Goal: Task Accomplishment & Management: Use online tool/utility

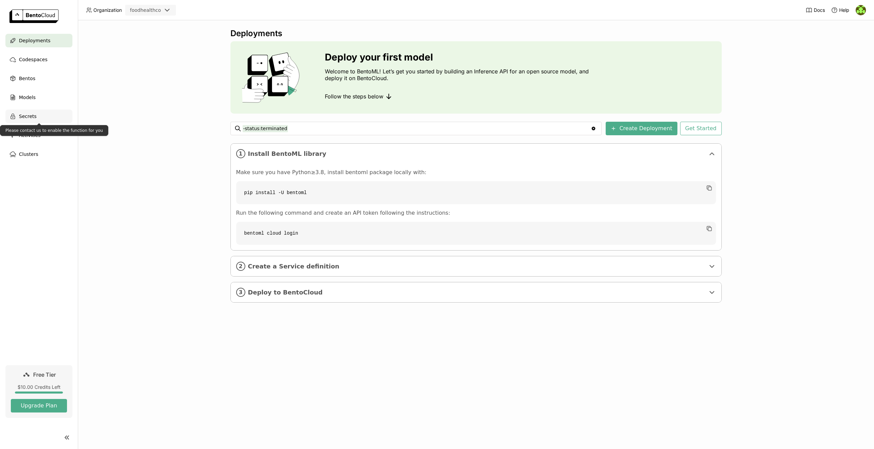
click at [48, 113] on div "Secrets" at bounding box center [38, 117] width 67 height 14
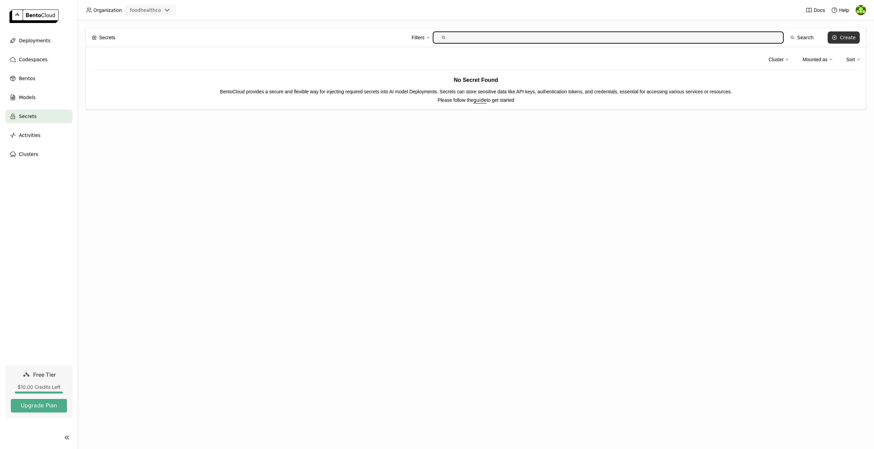
click at [847, 39] on div "Create" at bounding box center [848, 37] width 16 height 5
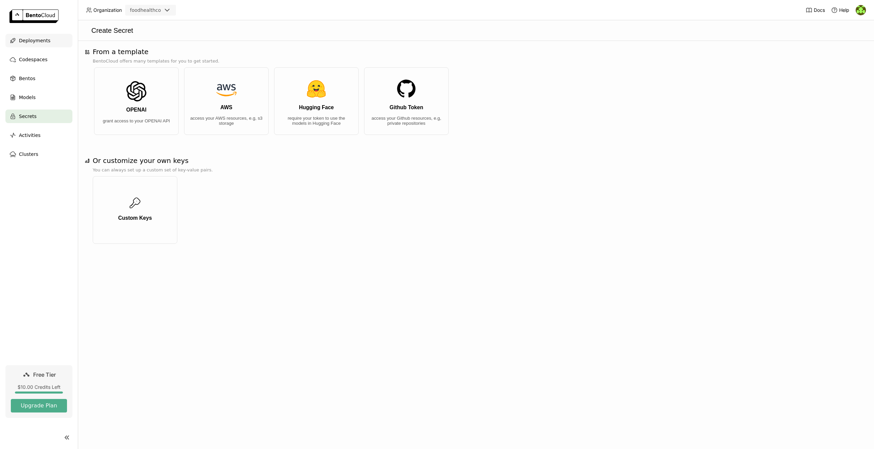
click at [30, 42] on span "Deployments" at bounding box center [34, 41] width 31 height 8
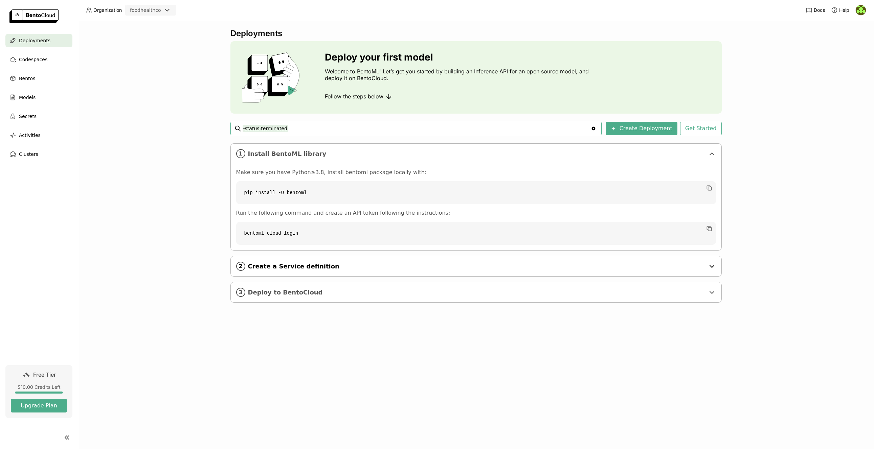
click at [308, 269] on span "Create a Service definition" at bounding box center [476, 266] width 457 height 7
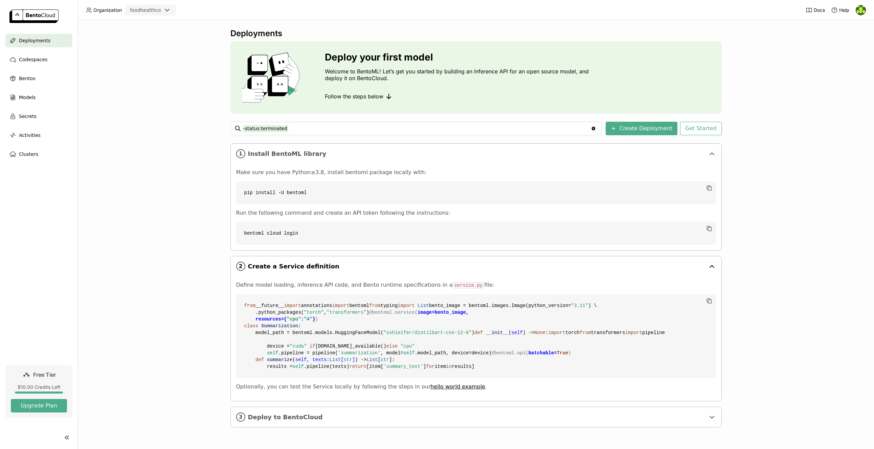
click at [308, 269] on span "Create a Service definition" at bounding box center [476, 266] width 457 height 7
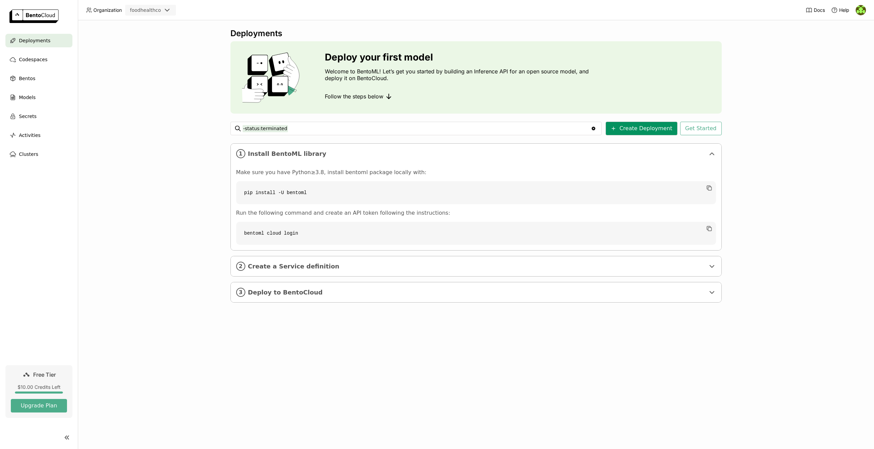
click at [650, 132] on button "Create Deployment" at bounding box center [642, 129] width 72 height 14
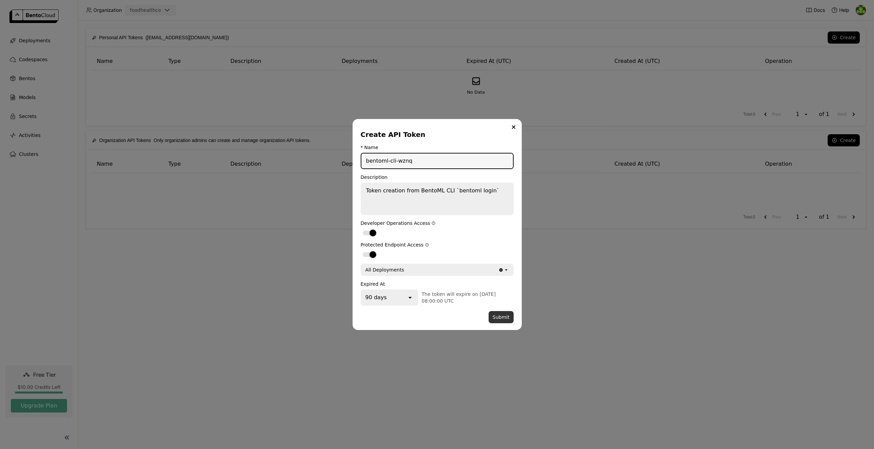
click at [501, 320] on button "Submit" at bounding box center [501, 317] width 25 height 12
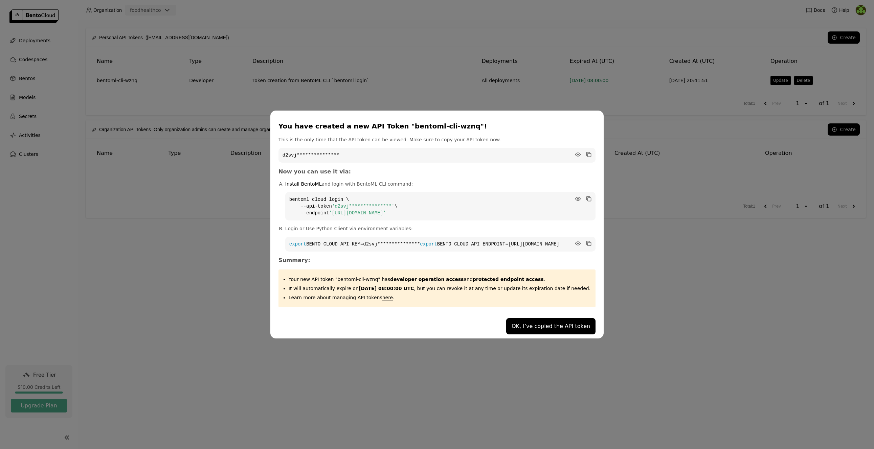
click at [556, 156] on code "**********" at bounding box center [437, 155] width 317 height 15
click at [576, 153] on icon "dialog" at bounding box center [578, 154] width 5 height 3
click at [575, 196] on icon "dialog" at bounding box center [578, 199] width 7 height 7
click at [576, 242] on icon "dialog" at bounding box center [578, 243] width 5 height 3
click at [576, 241] on icon "dialog" at bounding box center [578, 243] width 5 height 5
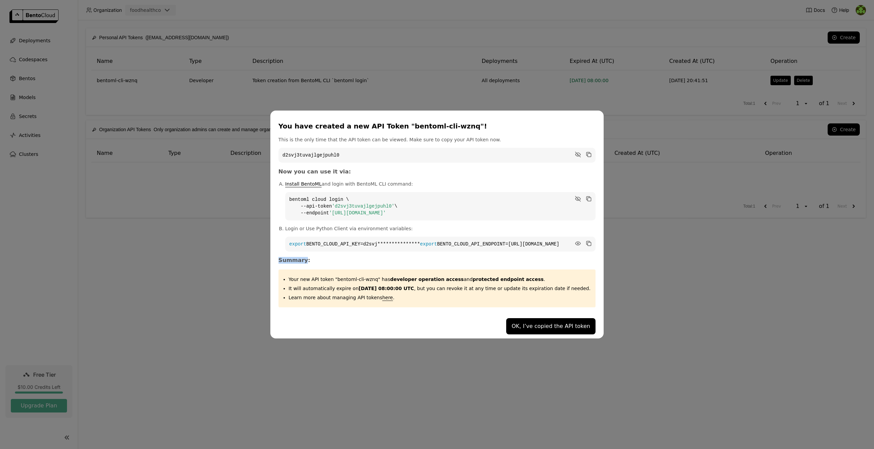
click at [576, 242] on icon "dialog" at bounding box center [578, 243] width 5 height 3
click at [535, 259] on div "This is the only time that the API token can be viewed. Make sure to copy your …" at bounding box center [437, 221] width 317 height 171
click at [608, 67] on div "You have created a new API Token "bentoml-cli-wznq"! This is the only time that…" at bounding box center [437, 224] width 874 height 449
click at [550, 332] on button "OK, I’ve copied the API token" at bounding box center [550, 326] width 89 height 16
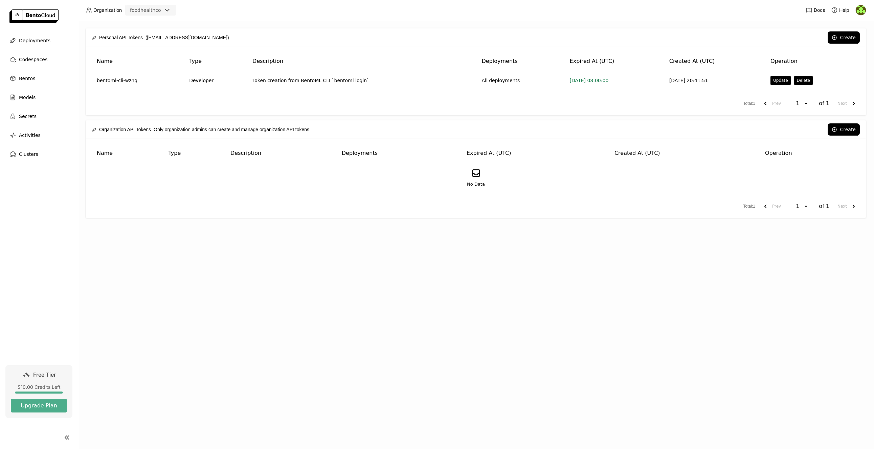
click at [862, 10] on img at bounding box center [861, 10] width 10 height 10
click at [853, 24] on span "Members" at bounding box center [848, 26] width 20 height 6
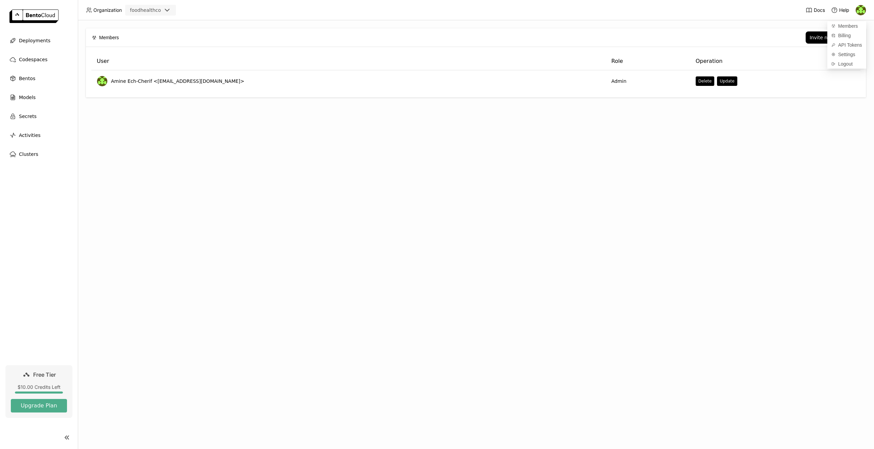
click at [698, 135] on div "Members Invite new member User Role Operation Amine Ech-Cherif <amine@foodhealt…" at bounding box center [476, 234] width 796 height 429
click at [825, 40] on div "Invite new member" at bounding box center [833, 37] width 46 height 5
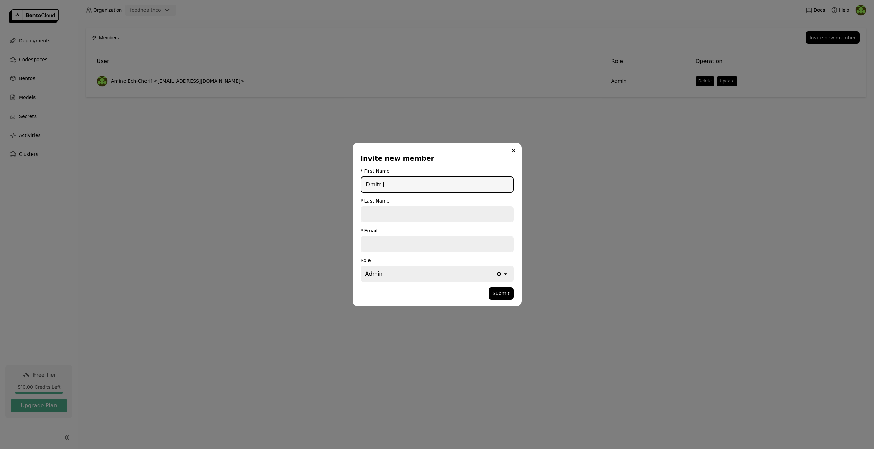
type input "Dmitrij"
click at [407, 212] on input "dialog" at bounding box center [437, 214] width 152 height 15
paste input "vanenko"
drag, startPoint x: 367, startPoint y: 215, endPoint x: 375, endPoint y: 230, distance: 17.6
click at [367, 215] on input "vanenko" at bounding box center [437, 214] width 152 height 15
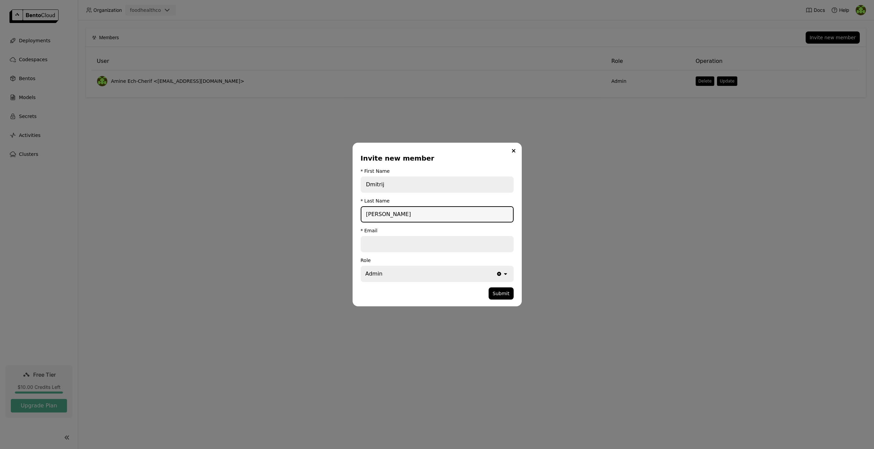
type input "Ivanenko"
click at [393, 243] on input "dialog" at bounding box center [437, 244] width 152 height 15
click at [376, 186] on input "Dmitrij" at bounding box center [437, 184] width 152 height 15
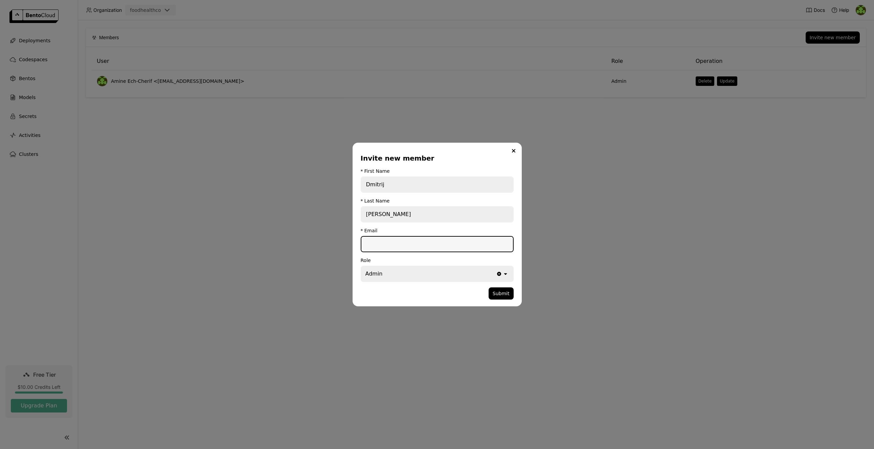
click at [390, 247] on input "dialog" at bounding box center [437, 244] width 152 height 15
paste input "dmitrij@foodhealth.co"
type input "dmitrij@foodhealth.co"
click at [506, 273] on icon "dialog" at bounding box center [505, 274] width 3 height 2
click at [499, 254] on form "* First Name Dmitrij * Last Name Ivanenko * Email dmitrij@foodhealth.co Role Ad…" at bounding box center [437, 234] width 153 height 131
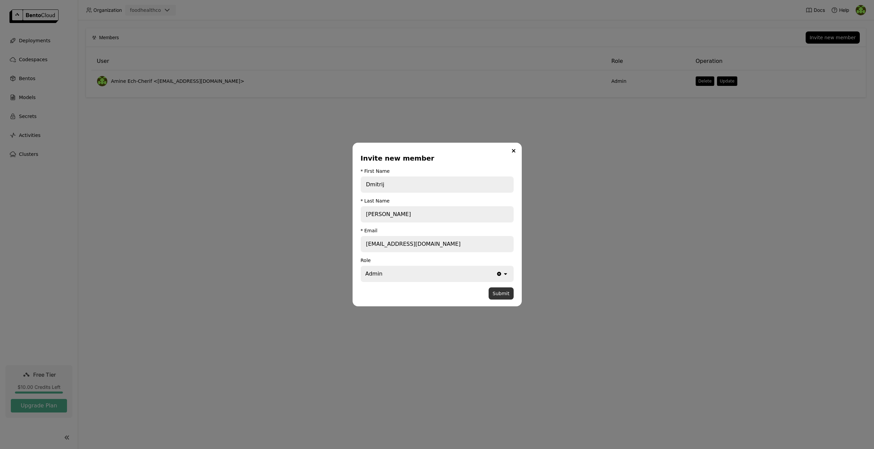
click at [507, 295] on button "Submit" at bounding box center [501, 294] width 25 height 12
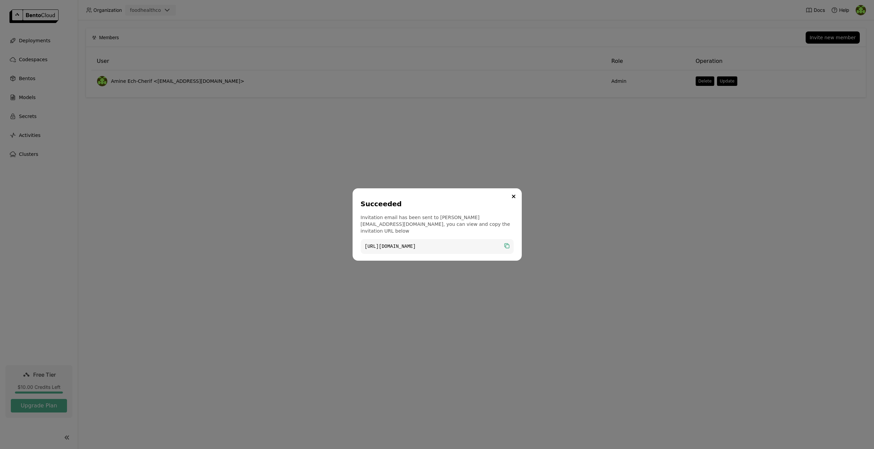
click at [509, 245] on icon "dialog" at bounding box center [507, 246] width 3 height 3
click at [511, 201] on button "Close" at bounding box center [514, 197] width 8 height 8
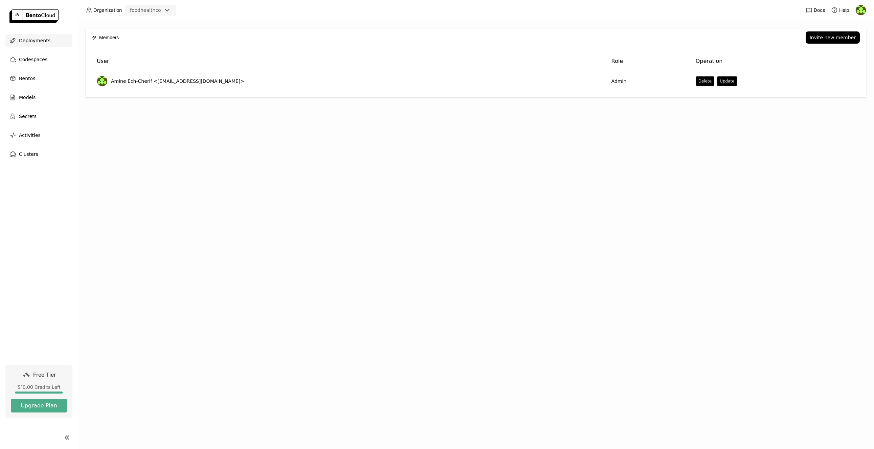
click at [43, 38] on span "Deployments" at bounding box center [34, 41] width 31 height 8
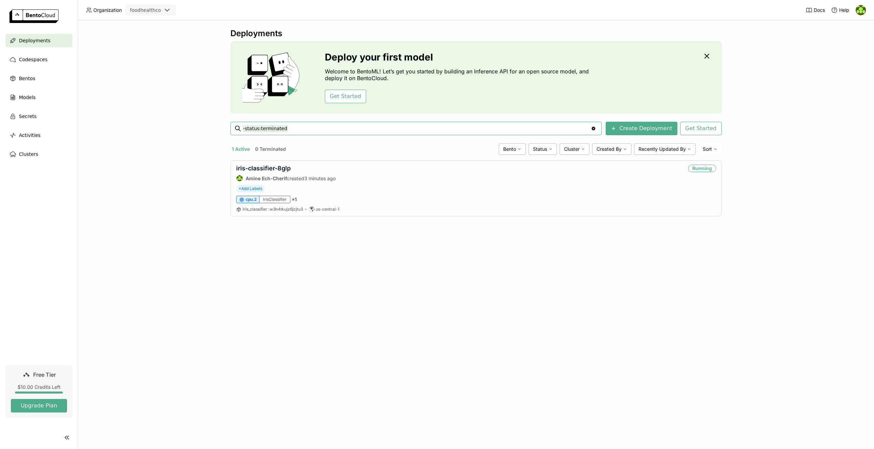
drag, startPoint x: 490, startPoint y: 281, endPoint x: 520, endPoint y: 248, distance: 44.5
click at [490, 281] on div "Deployments Deploy your first model Welcome to BentoML! Let’s get you started b…" at bounding box center [476, 234] width 796 height 429
click at [280, 168] on link "iris-classifier-8glp" at bounding box center [263, 168] width 54 height 7
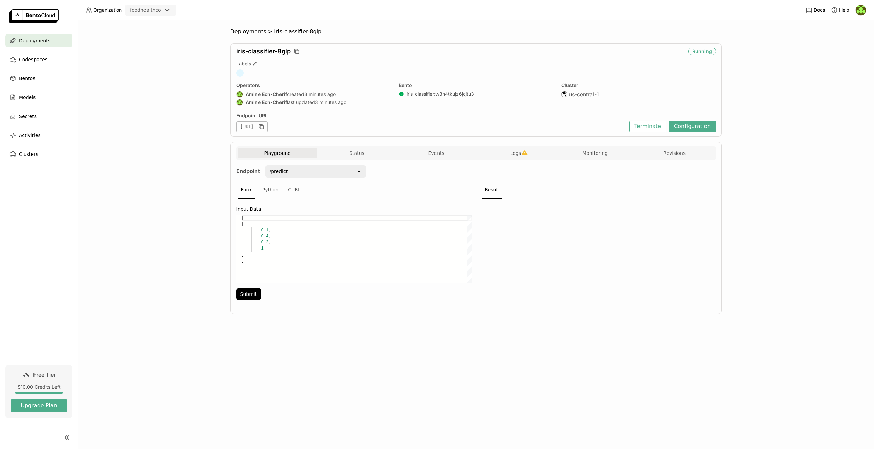
click at [809, 177] on div "Deployments > iris-classifier-8glp iris-classifier-8glp Running Labels + Operat…" at bounding box center [476, 234] width 796 height 429
drag, startPoint x: 263, startPoint y: 127, endPoint x: 390, endPoint y: 127, distance: 127.2
click at [396, 127] on div "https://iris-classifier-8glp-a5027a89.mt-guc1.bentoml.ai" at bounding box center [431, 126] width 390 height 11
click at [183, 140] on div "Deployments > iris-classifier-8glp iris-classifier-8glp Running Labels + Operat…" at bounding box center [476, 234] width 796 height 429
click at [273, 193] on div "Python" at bounding box center [271, 190] width 22 height 18
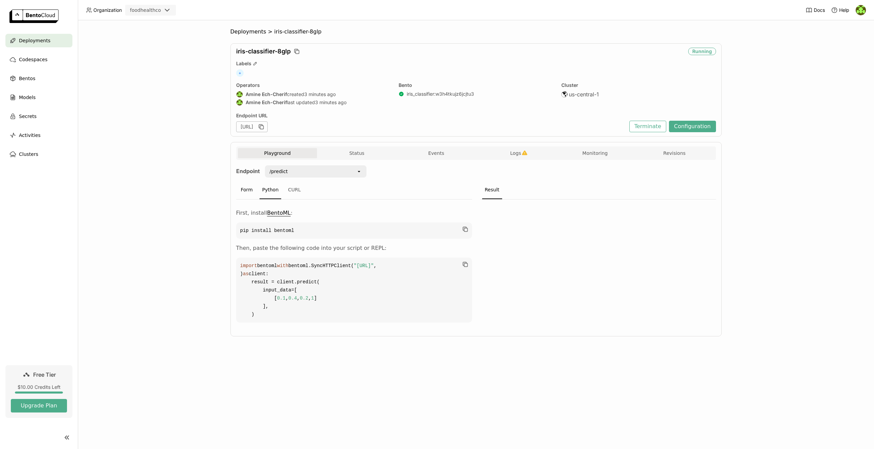
click at [248, 190] on div "Form" at bounding box center [246, 190] width 17 height 18
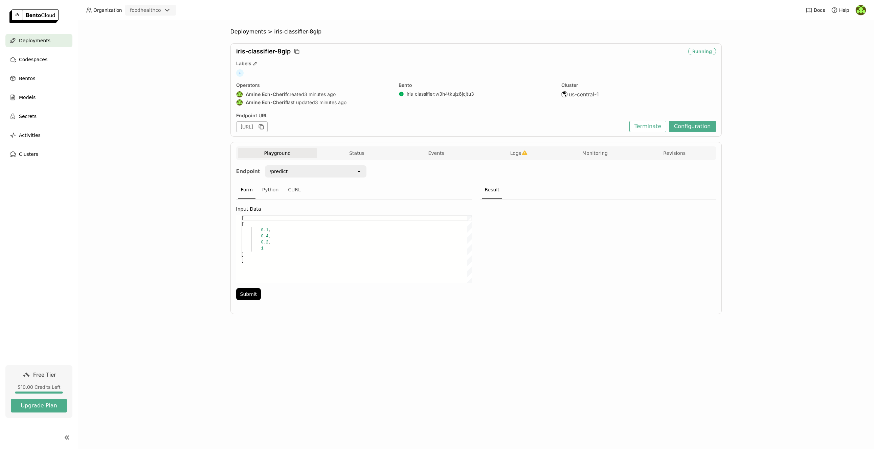
scroll to position [43, 0]
click at [255, 297] on button "Submit" at bounding box center [248, 294] width 25 height 12
click at [52, 99] on div "Models" at bounding box center [38, 98] width 67 height 14
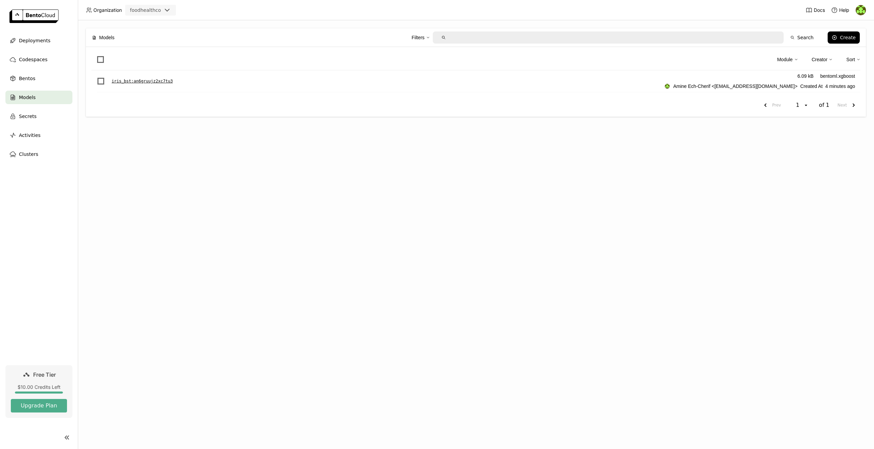
click at [164, 81] on p "iris_bst : an6gruujz2xc7tu3" at bounding box center [142, 81] width 61 height 7
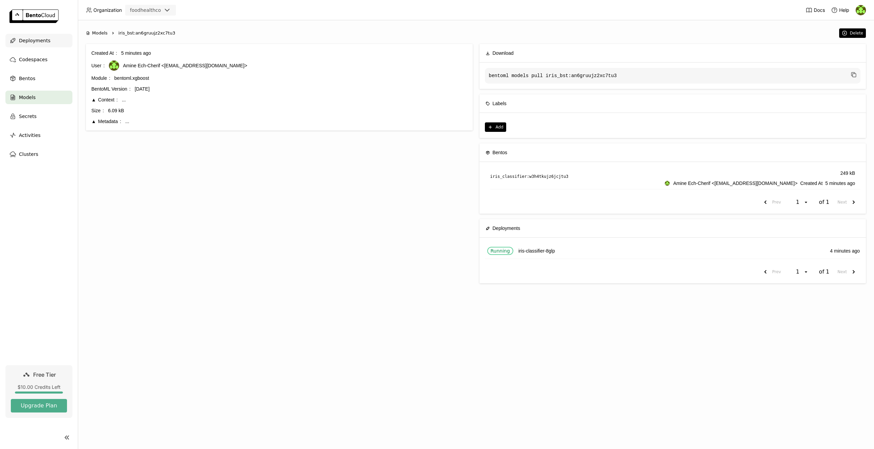
click at [38, 41] on span "Deployments" at bounding box center [34, 41] width 31 height 8
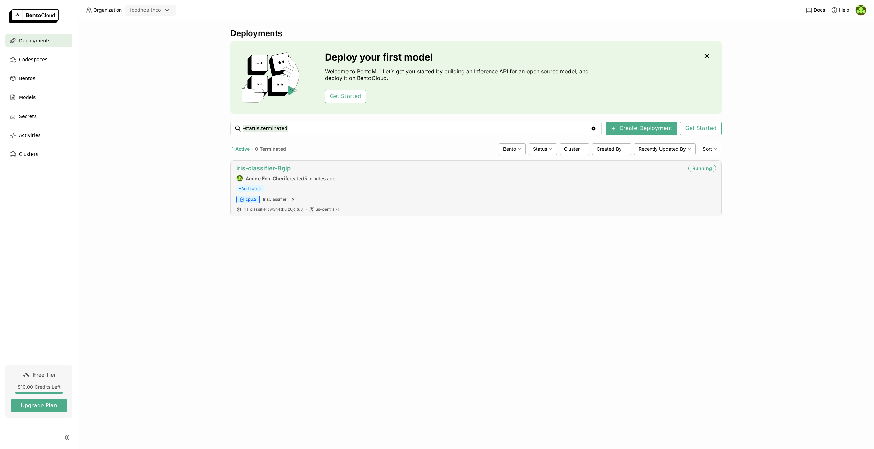
click at [265, 168] on link "iris-classifier-8glp" at bounding box center [263, 168] width 54 height 7
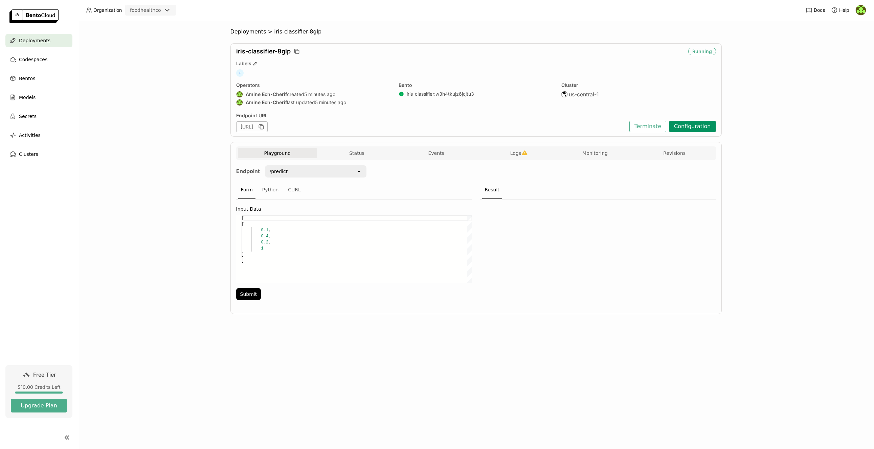
click at [687, 122] on button "Configuration" at bounding box center [692, 127] width 47 height 12
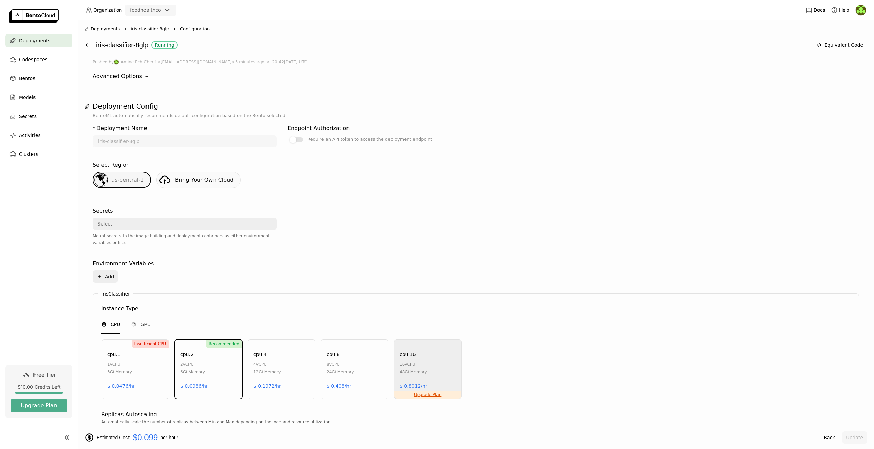
scroll to position [68, 0]
click at [131, 225] on div "Select" at bounding box center [182, 223] width 179 height 11
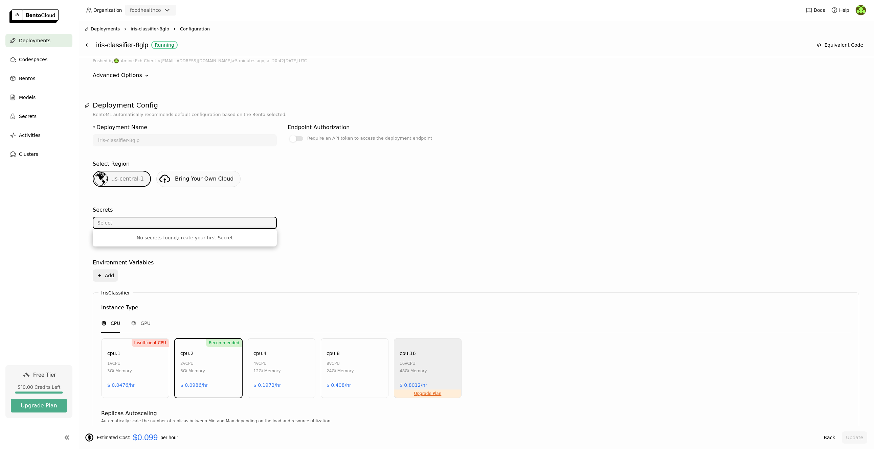
click at [172, 210] on div "Secrets" at bounding box center [185, 210] width 184 height 8
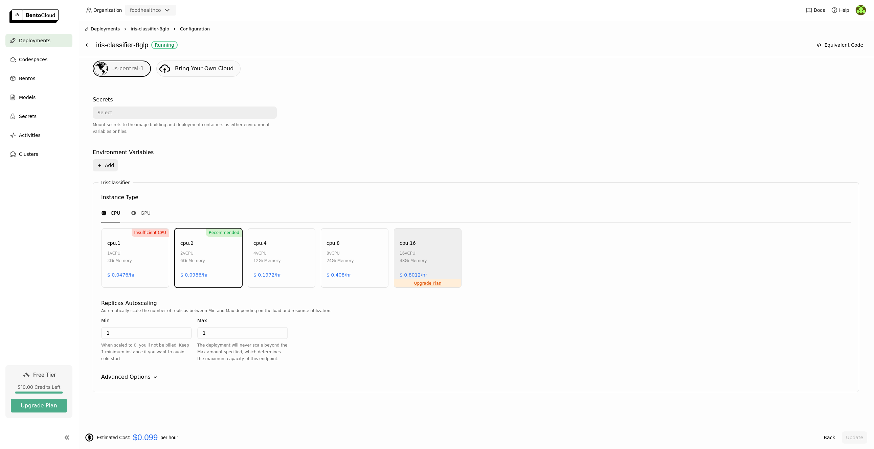
scroll to position [0, 0]
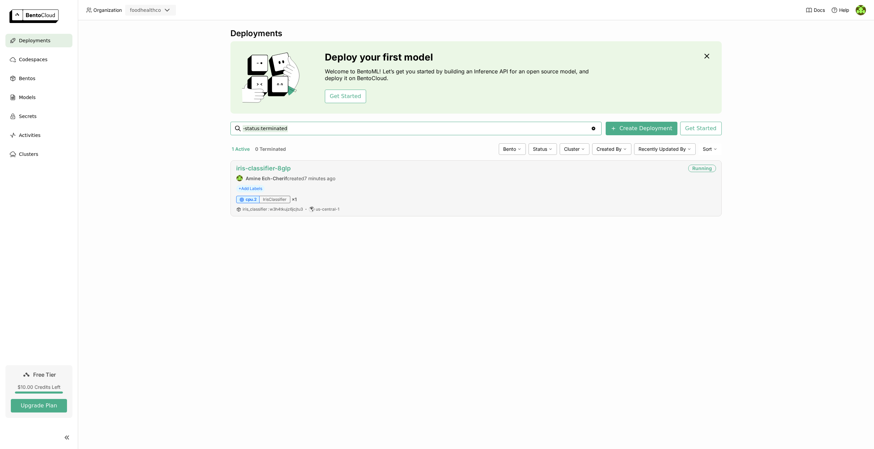
click at [273, 168] on link "iris-classifier-8glp" at bounding box center [263, 168] width 54 height 7
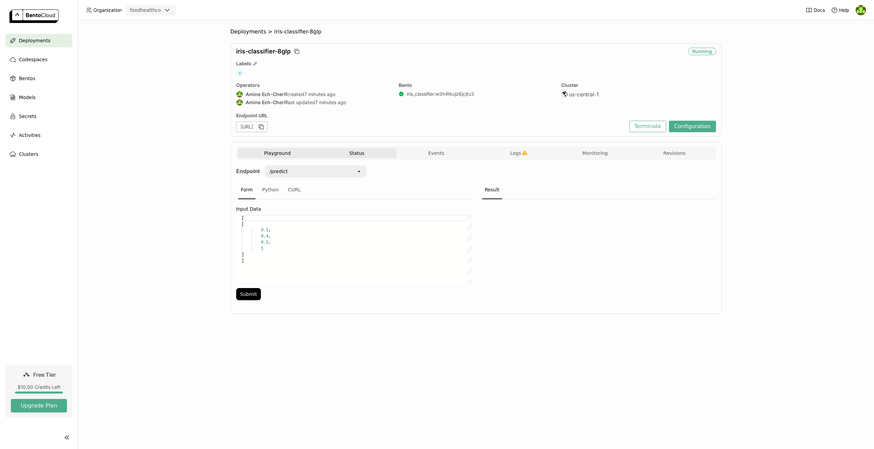
click at [363, 151] on button "Status" at bounding box center [357, 153] width 80 height 10
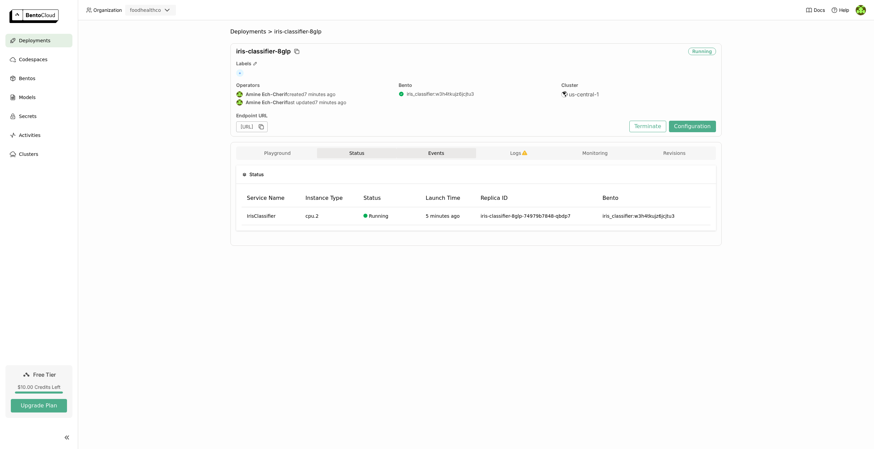
click at [448, 158] on button "Events" at bounding box center [437, 153] width 80 height 10
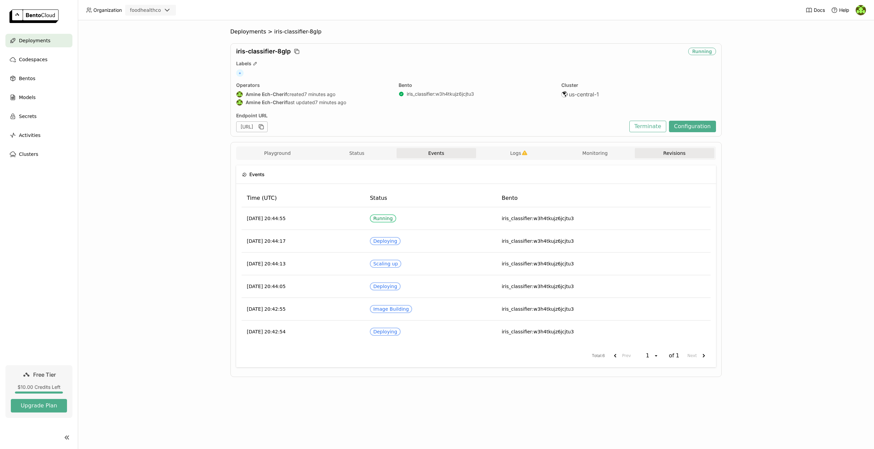
click at [677, 155] on button "Revisions" at bounding box center [675, 153] width 80 height 10
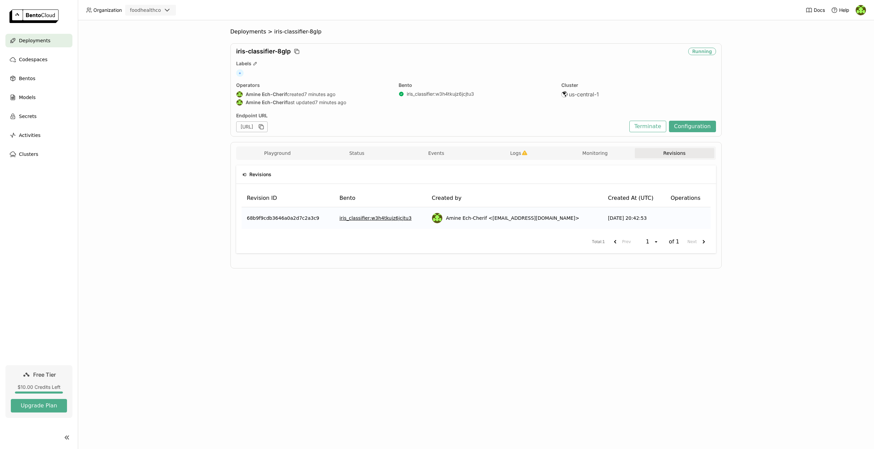
click at [268, 126] on div "https://iris-classifier-8glp-a5027a89.mt-guc1.bentoml.ai" at bounding box center [251, 126] width 31 height 11
click at [265, 127] on icon "button" at bounding box center [261, 127] width 7 height 7
click at [180, 89] on div "Deployments > iris-classifier-8glp iris-classifier-8glp Running Labels + Operat…" at bounding box center [476, 234] width 796 height 429
click at [269, 154] on button "Playground" at bounding box center [278, 153] width 80 height 10
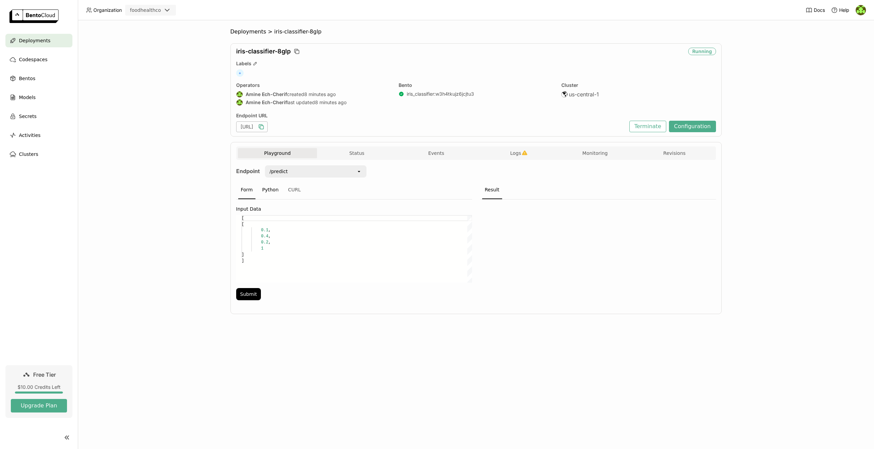
click at [268, 191] on div "Python" at bounding box center [271, 190] width 22 height 18
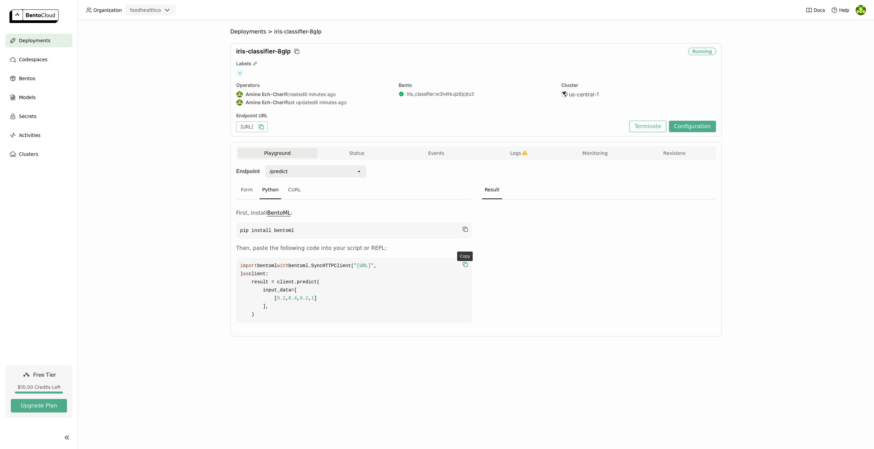
click at [467, 264] on icon "button" at bounding box center [465, 264] width 7 height 7
click at [249, 188] on div "Form" at bounding box center [246, 190] width 17 height 18
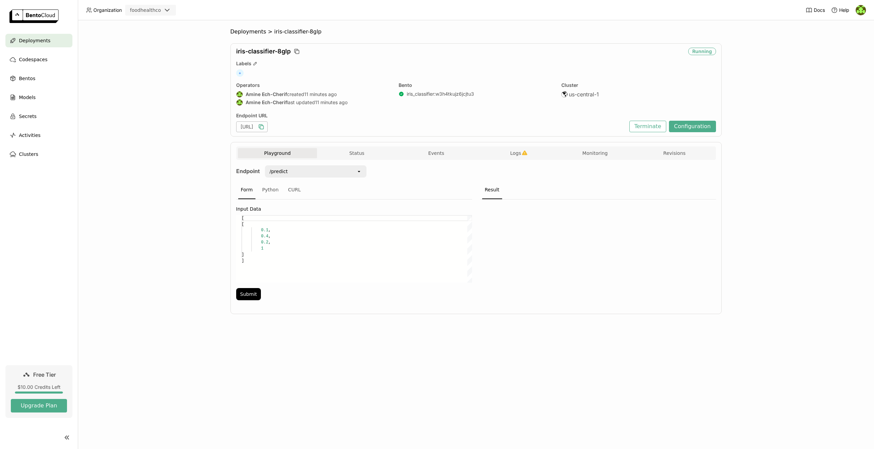
scroll to position [43, 0]
drag, startPoint x: 248, startPoint y: 127, endPoint x: 369, endPoint y: 129, distance: 120.8
click at [268, 129] on div "https://iris-classifier-8glp-a5027a89.mt-guc1.bentoml.ai" at bounding box center [251, 126] width 31 height 11
click at [414, 133] on div "iris-classifier-8glp Running Labels + Operators Amine Ech-Cherif created 11 min…" at bounding box center [475, 89] width 491 height 93
click at [268, 126] on div "https://iris-classifier-8glp-a5027a89.mt-guc1.bentoml.ai" at bounding box center [251, 126] width 31 height 11
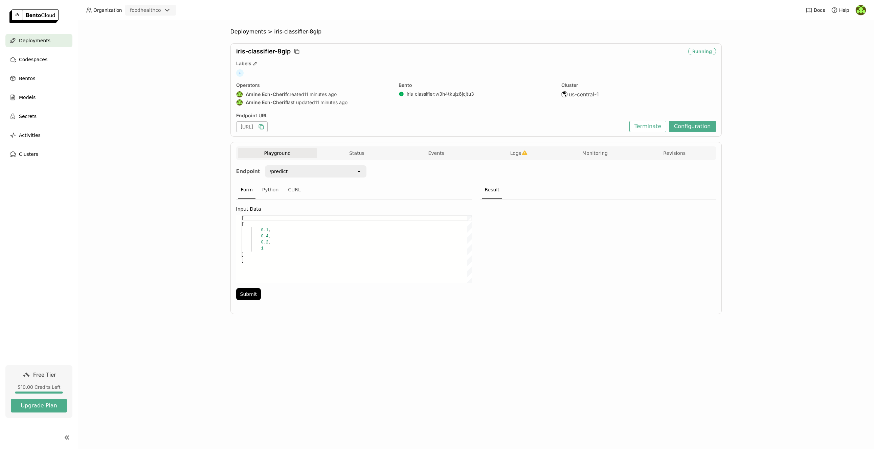
click at [268, 126] on div "https://iris-classifier-8glp-a5027a89.mt-guc1.bentoml.ai" at bounding box center [251, 126] width 31 height 11
